Goal: Information Seeking & Learning: Learn about a topic

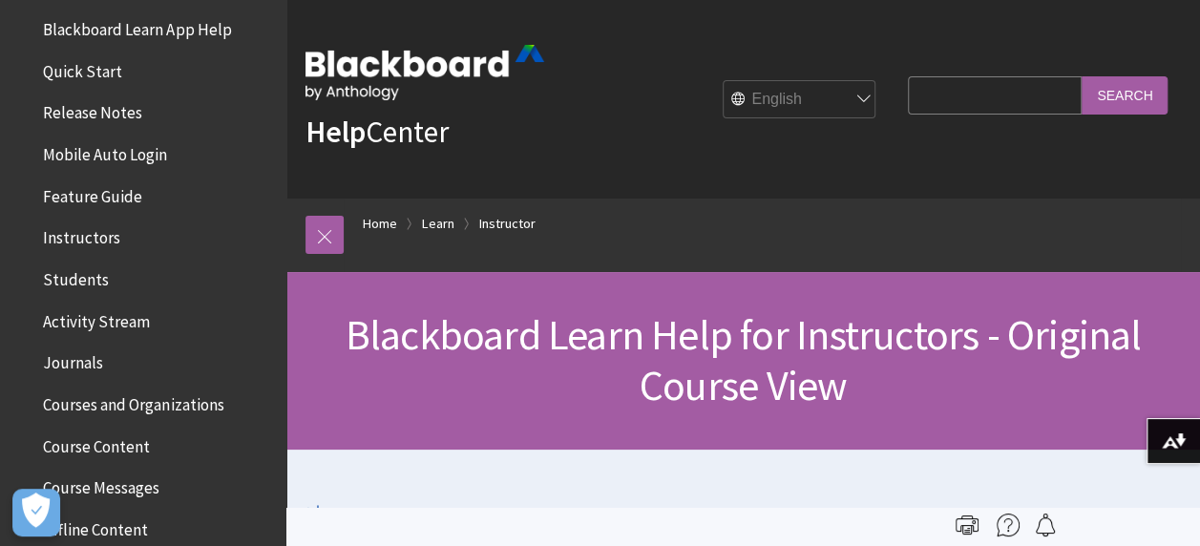
scroll to position [25, 0]
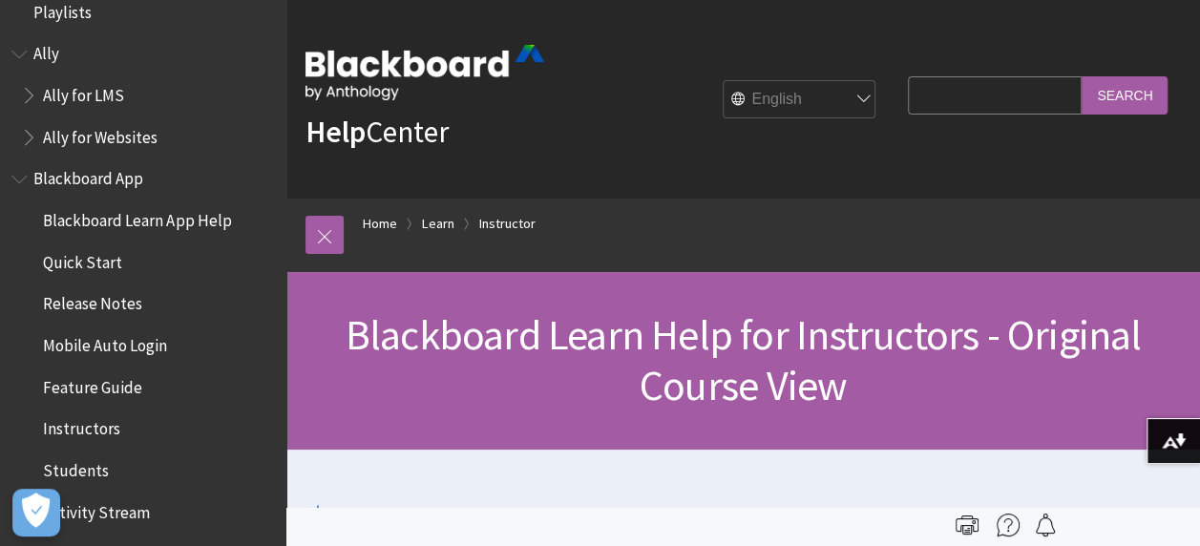
click at [976, 106] on input "Search Query" at bounding box center [995, 94] width 174 height 37
type input "RECORD LECTURE"
click at [1081, 76] on input "Search" at bounding box center [1124, 94] width 86 height 37
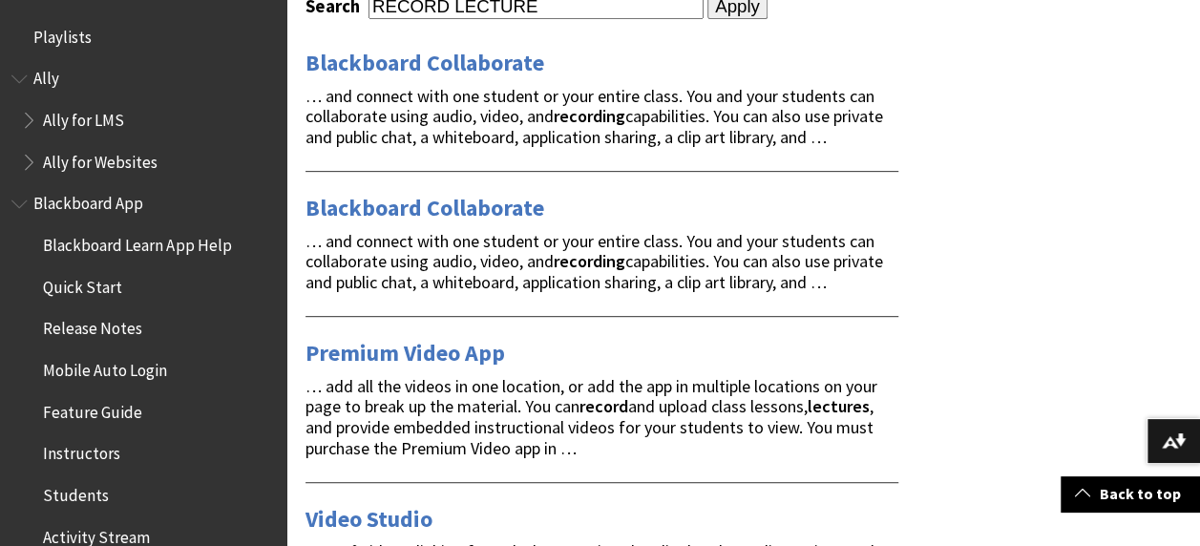
scroll to position [382, 0]
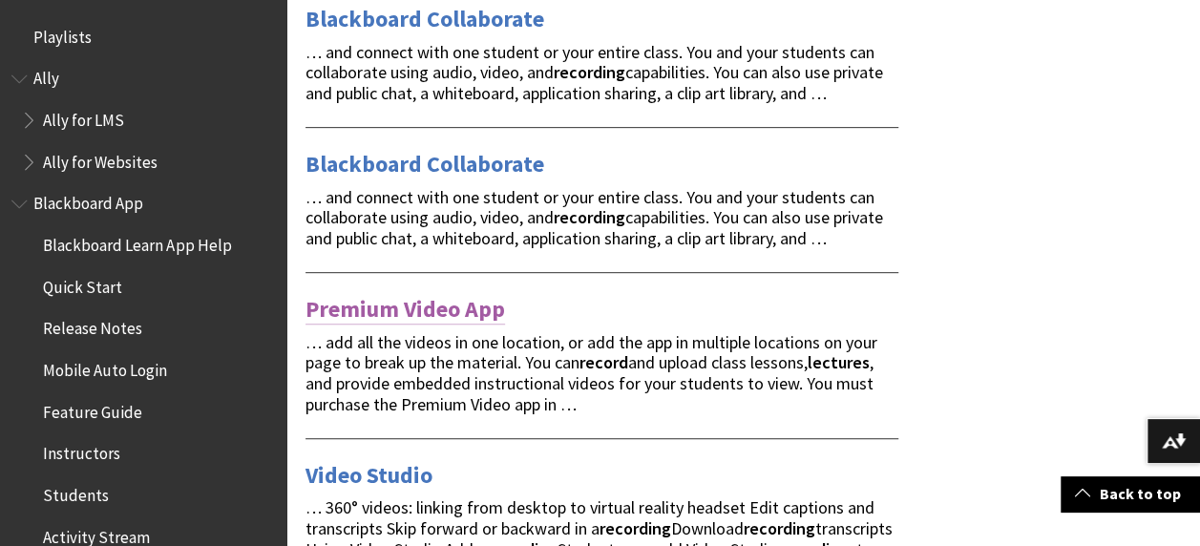
click at [466, 305] on link "Premium Video App" at bounding box center [404, 309] width 199 height 31
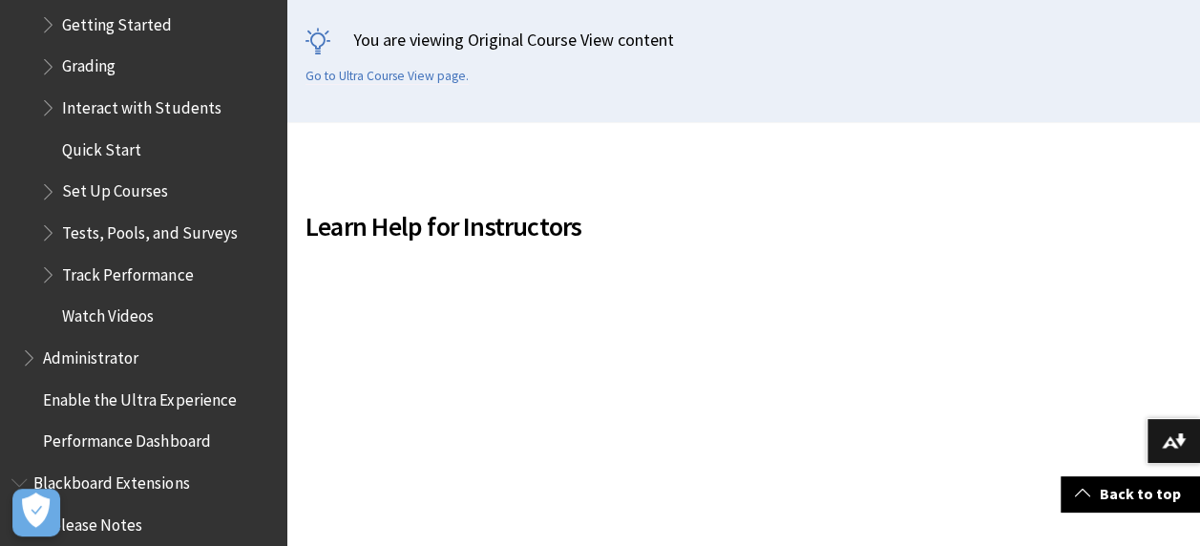
scroll to position [2542, 0]
